Goal: Task Accomplishment & Management: Complete application form

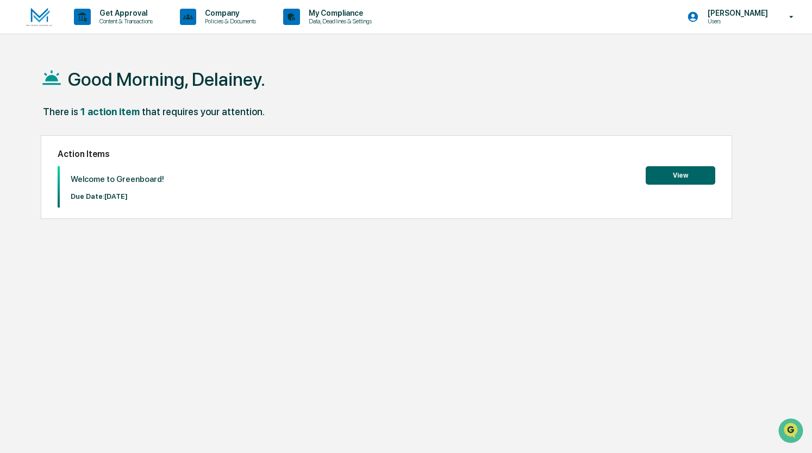
click at [675, 179] on button "View" at bounding box center [680, 175] width 70 height 18
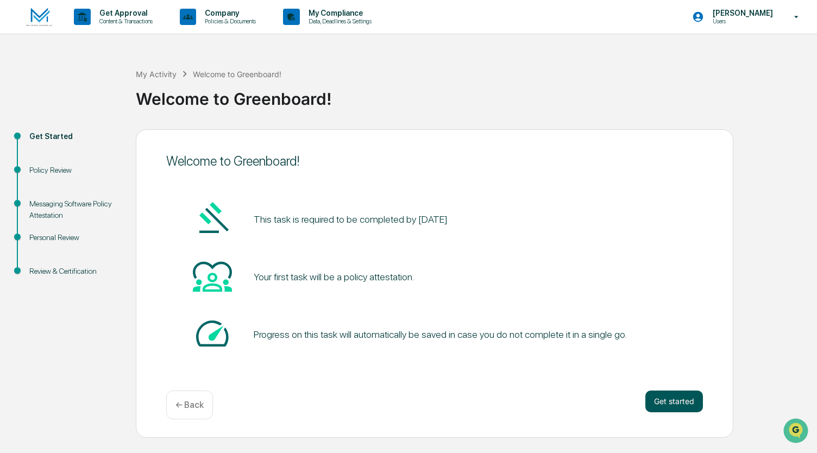
click at [678, 399] on button "Get started" at bounding box center [674, 402] width 58 height 22
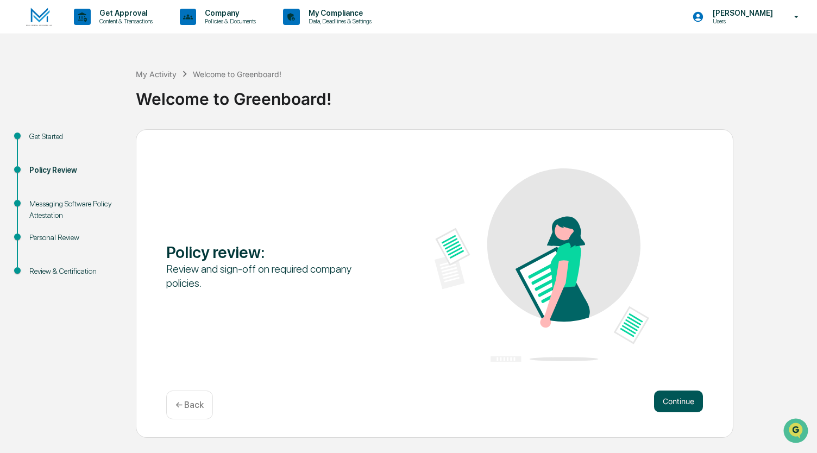
click at [679, 399] on button "Continue" at bounding box center [678, 402] width 49 height 22
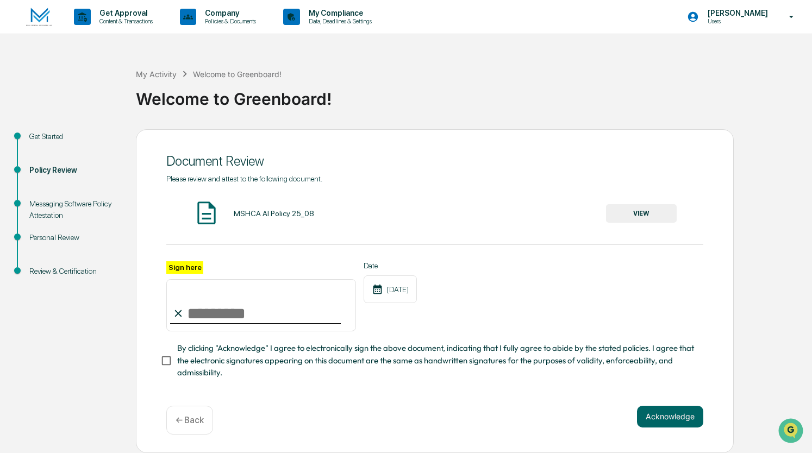
click at [264, 323] on input "Sign here" at bounding box center [261, 305] width 190 height 52
type input "**********"
click at [647, 418] on button "Acknowledge" at bounding box center [670, 417] width 66 height 22
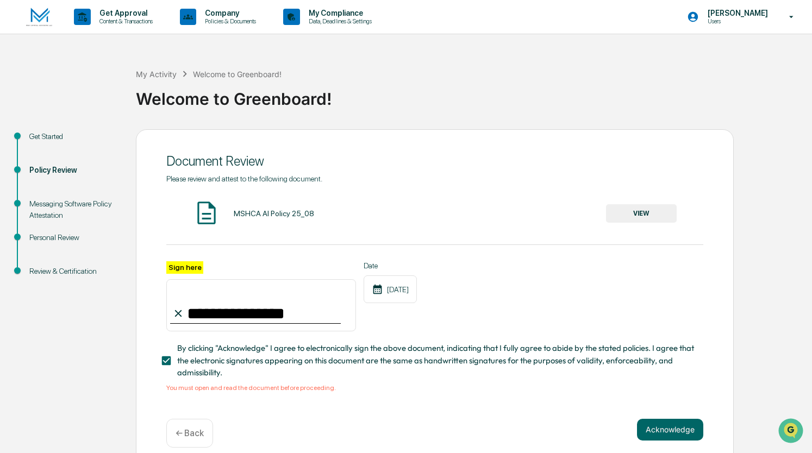
click at [620, 208] on button "VIEW" at bounding box center [641, 213] width 71 height 18
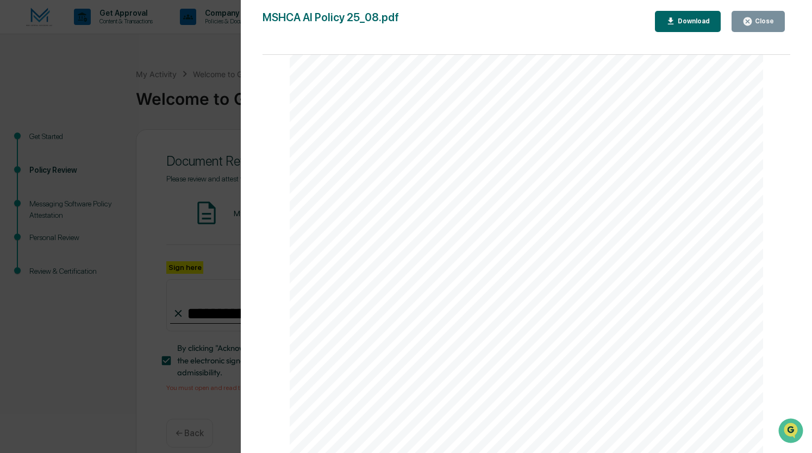
scroll to position [1008, 0]
click at [756, 28] on button "Close" at bounding box center [757, 21] width 53 height 21
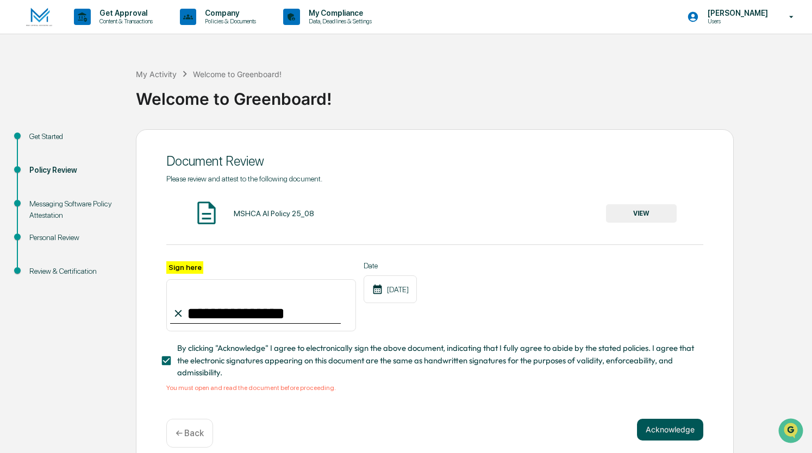
click at [653, 441] on button "Acknowledge" at bounding box center [670, 430] width 66 height 22
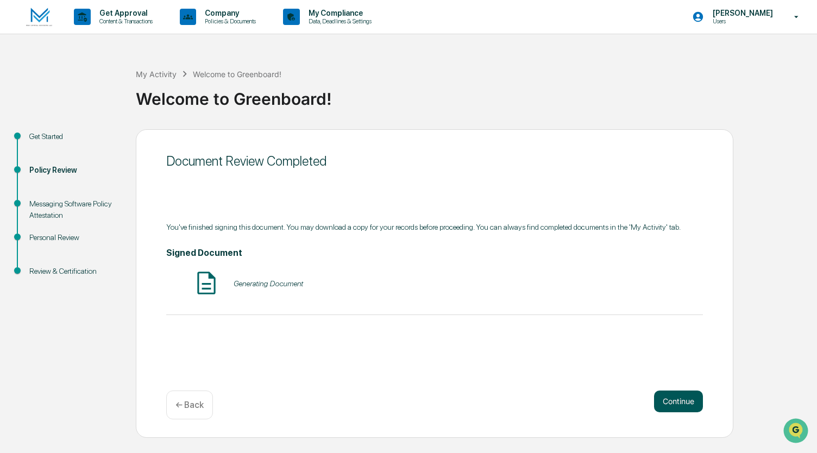
click at [666, 403] on button "Continue" at bounding box center [678, 402] width 49 height 22
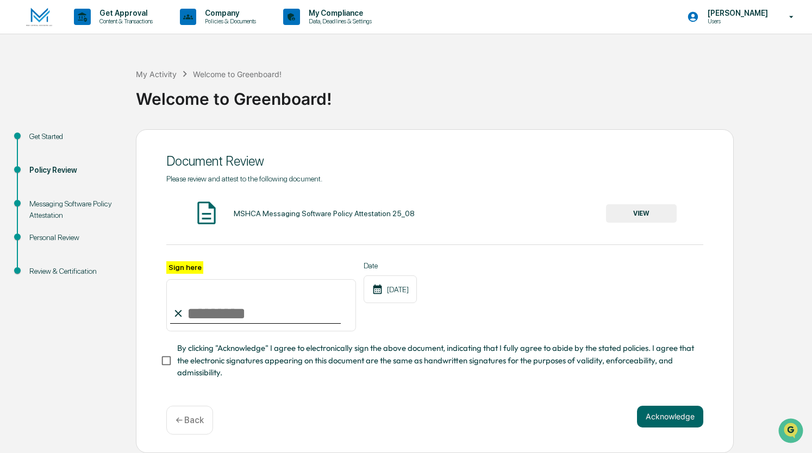
click at [267, 325] on input "Sign here" at bounding box center [261, 305] width 190 height 52
click at [634, 219] on button "VIEW" at bounding box center [641, 213] width 71 height 18
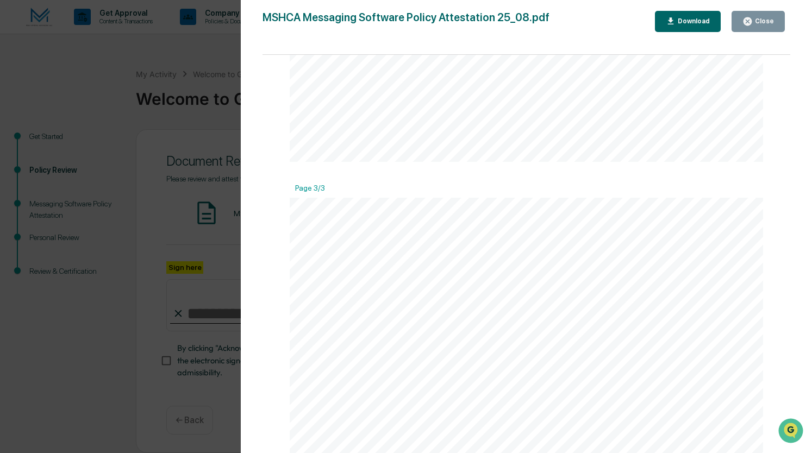
scroll to position [1536, 0]
click at [760, 16] on div "Close" at bounding box center [758, 21] width 32 height 10
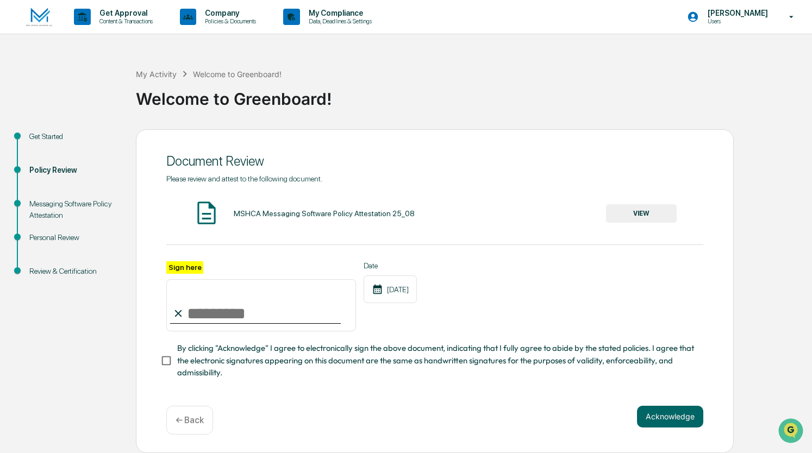
click at [232, 324] on div at bounding box center [255, 323] width 171 height 1
click at [227, 315] on input "Sign here" at bounding box center [261, 305] width 190 height 52
type input "**********"
click at [663, 418] on button "Acknowledge" at bounding box center [670, 417] width 66 height 22
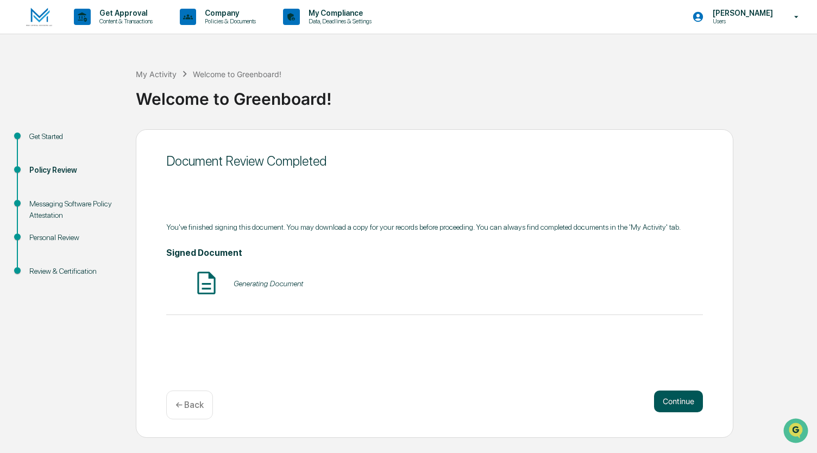
click at [671, 400] on button "Continue" at bounding box center [678, 402] width 49 height 22
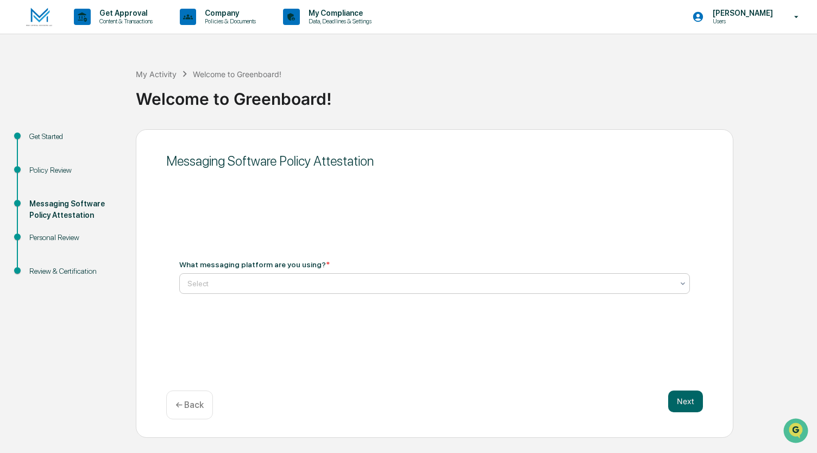
click at [411, 283] on div at bounding box center [430, 283] width 486 height 11
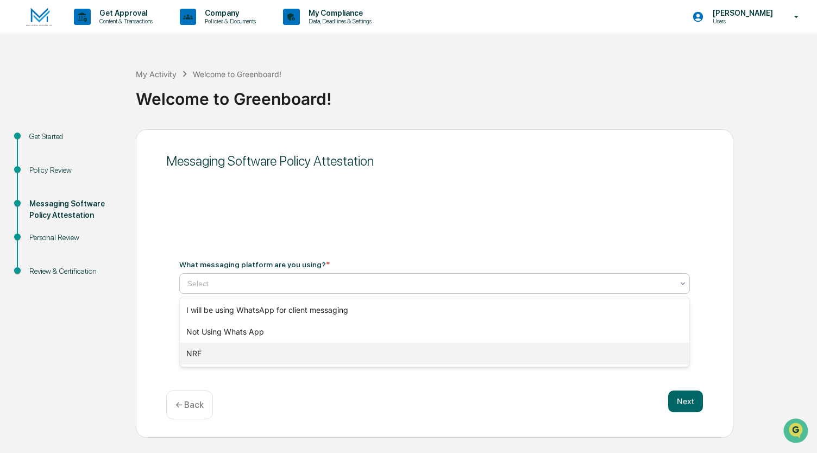
click at [370, 347] on div "NRF" at bounding box center [435, 354] width 510 height 22
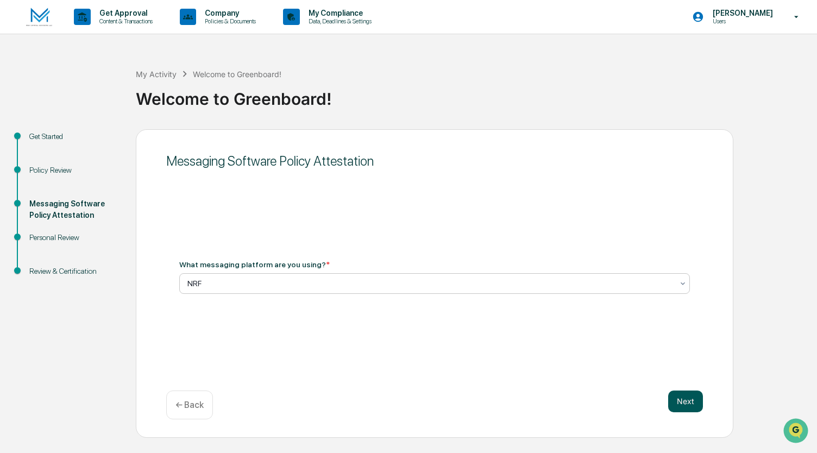
click at [689, 399] on button "Next" at bounding box center [685, 402] width 35 height 22
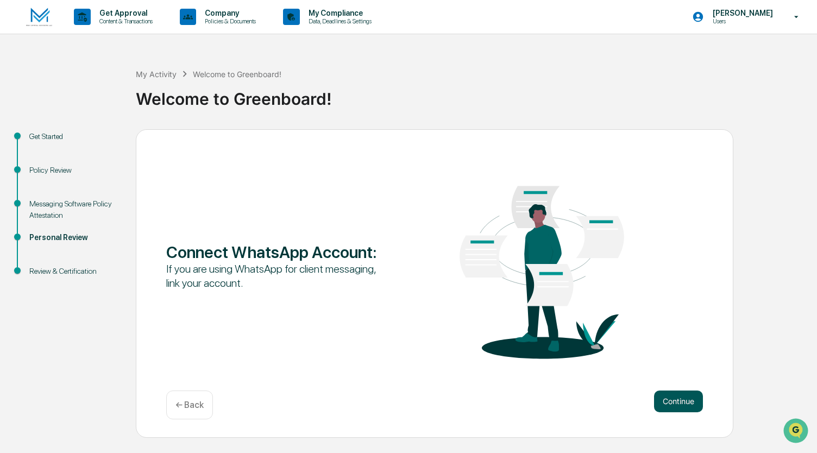
click at [695, 401] on button "Continue" at bounding box center [678, 402] width 49 height 22
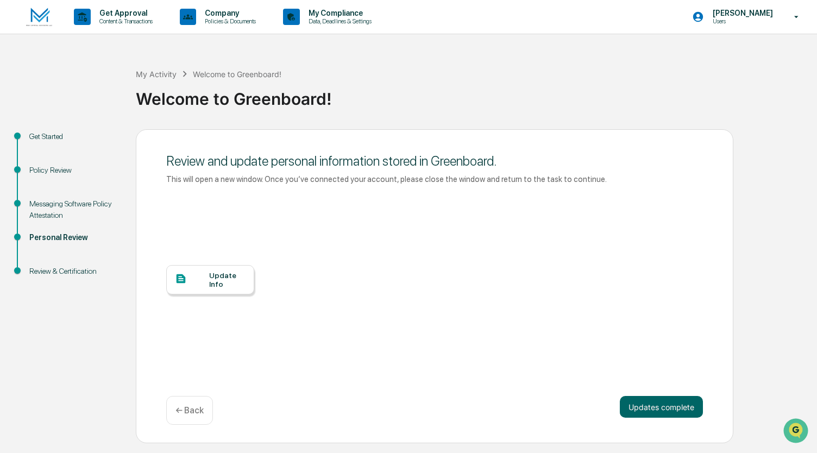
click at [241, 281] on div "Update Info" at bounding box center [227, 279] width 36 height 17
click at [684, 411] on button "Updates complete" at bounding box center [661, 407] width 83 height 22
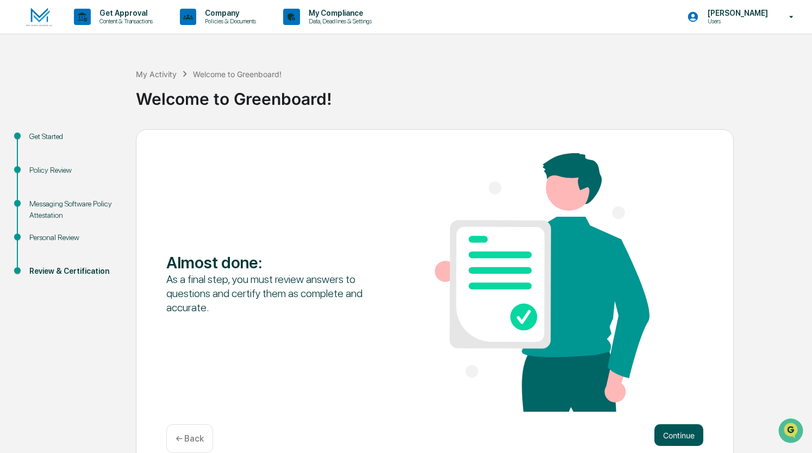
click at [669, 444] on button "Continue" at bounding box center [678, 435] width 49 height 22
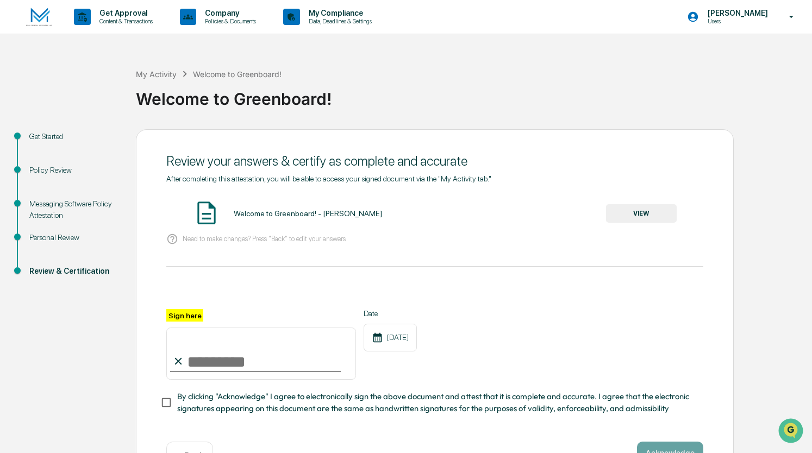
click at [647, 209] on button "VIEW" at bounding box center [641, 213] width 71 height 18
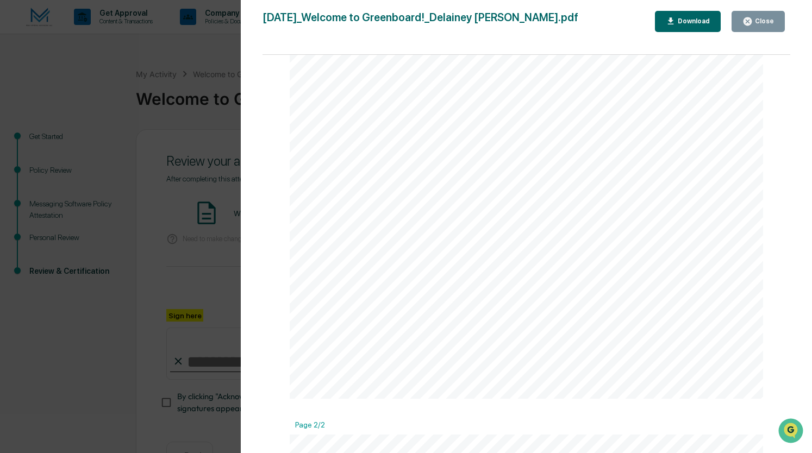
scroll to position [279, 0]
click at [754, 27] on button "Close" at bounding box center [757, 21] width 53 height 21
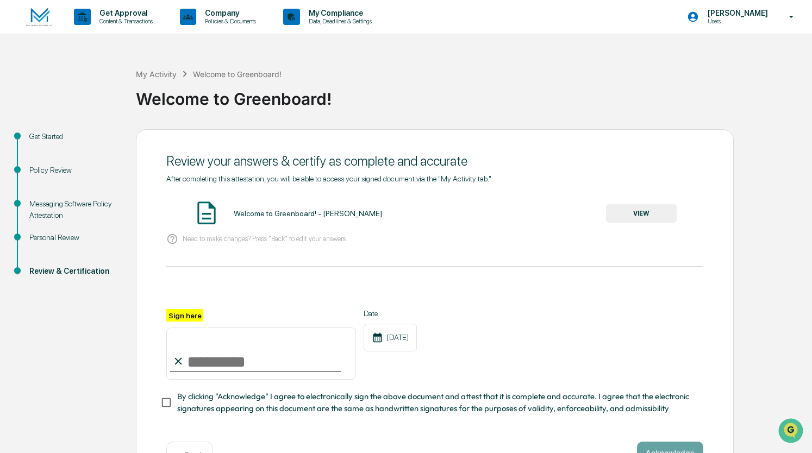
click at [280, 374] on input "Sign here" at bounding box center [261, 354] width 190 height 52
type input "**********"
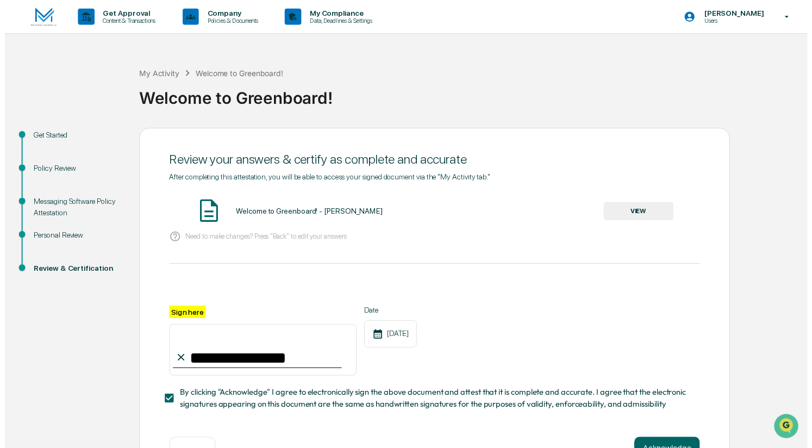
scroll to position [40, 0]
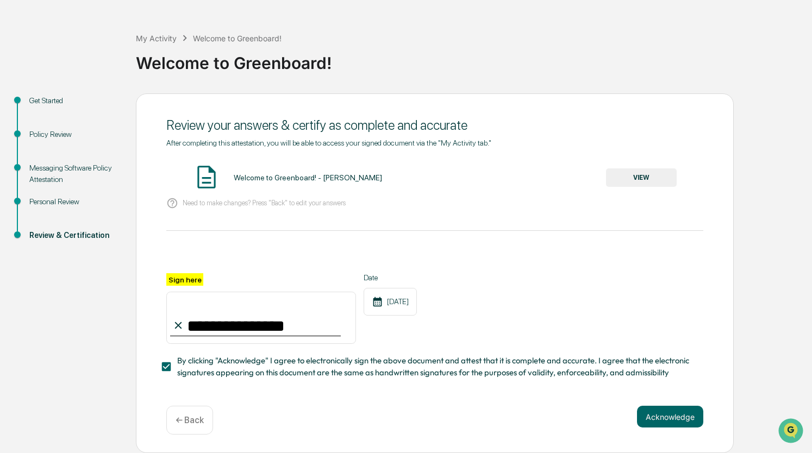
click at [658, 405] on div "**********" at bounding box center [435, 273] width 598 height 360
click at [658, 410] on button "Acknowledge" at bounding box center [670, 417] width 66 height 22
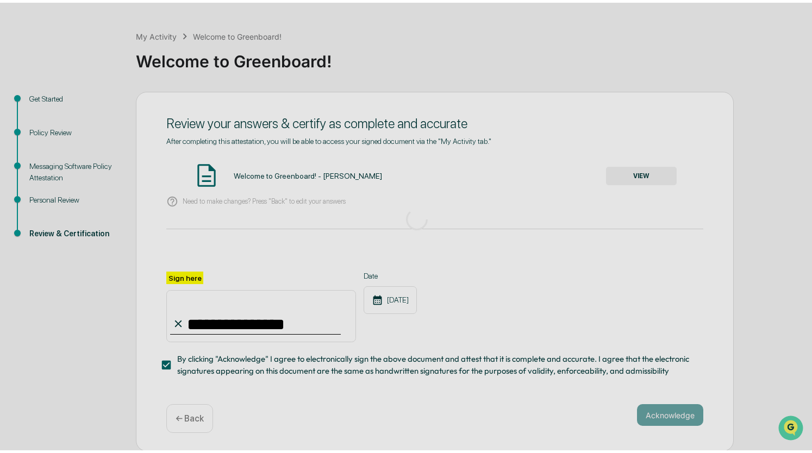
scroll to position [0, 0]
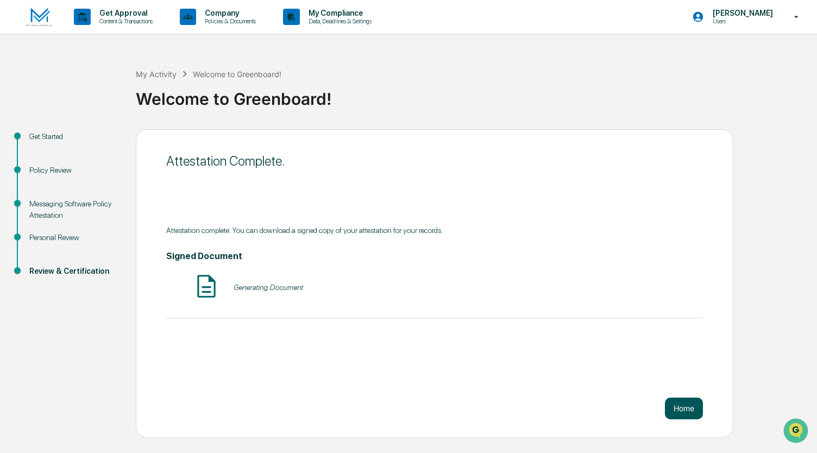
click at [669, 411] on button "Home" at bounding box center [684, 409] width 38 height 22
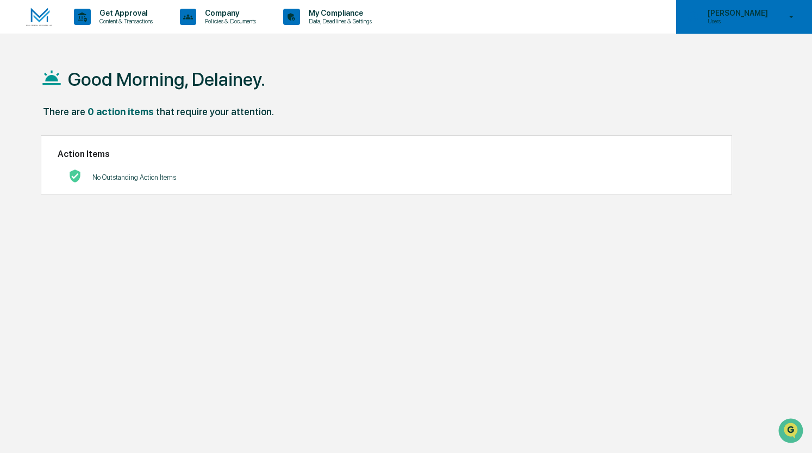
click at [718, 4] on div "[PERSON_NAME] Users" at bounding box center [744, 17] width 136 height 34
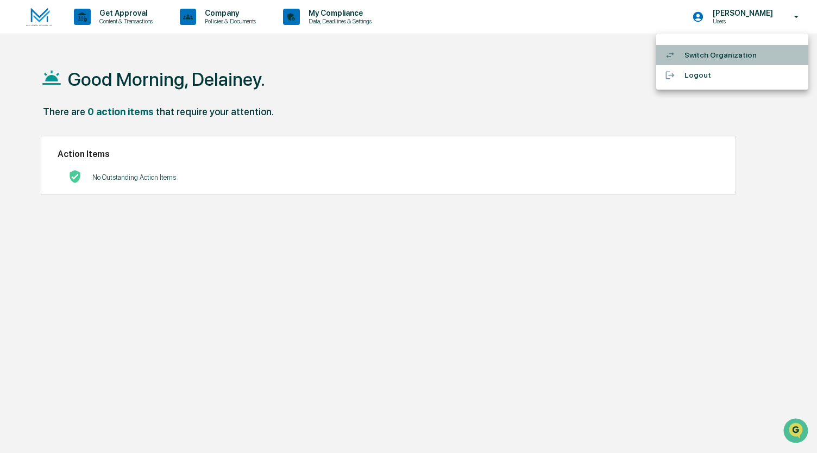
click at [705, 52] on li "Switch Organization" at bounding box center [732, 55] width 152 height 20
